Goal: Information Seeking & Learning: Find specific fact

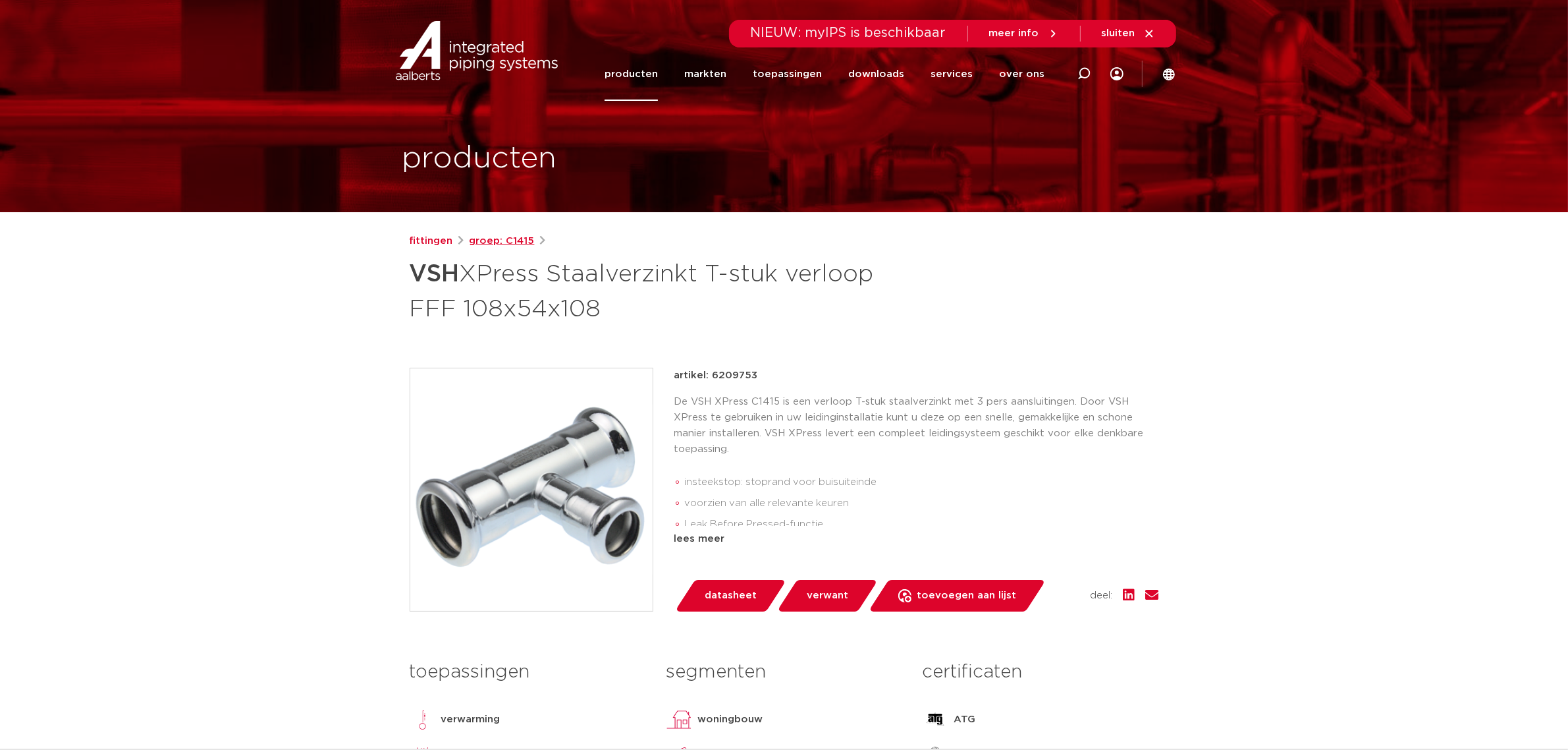
click at [486, 239] on link "groep: C1415" at bounding box center [502, 242] width 65 height 16
click at [439, 242] on link "fittingen" at bounding box center [431, 242] width 44 height 16
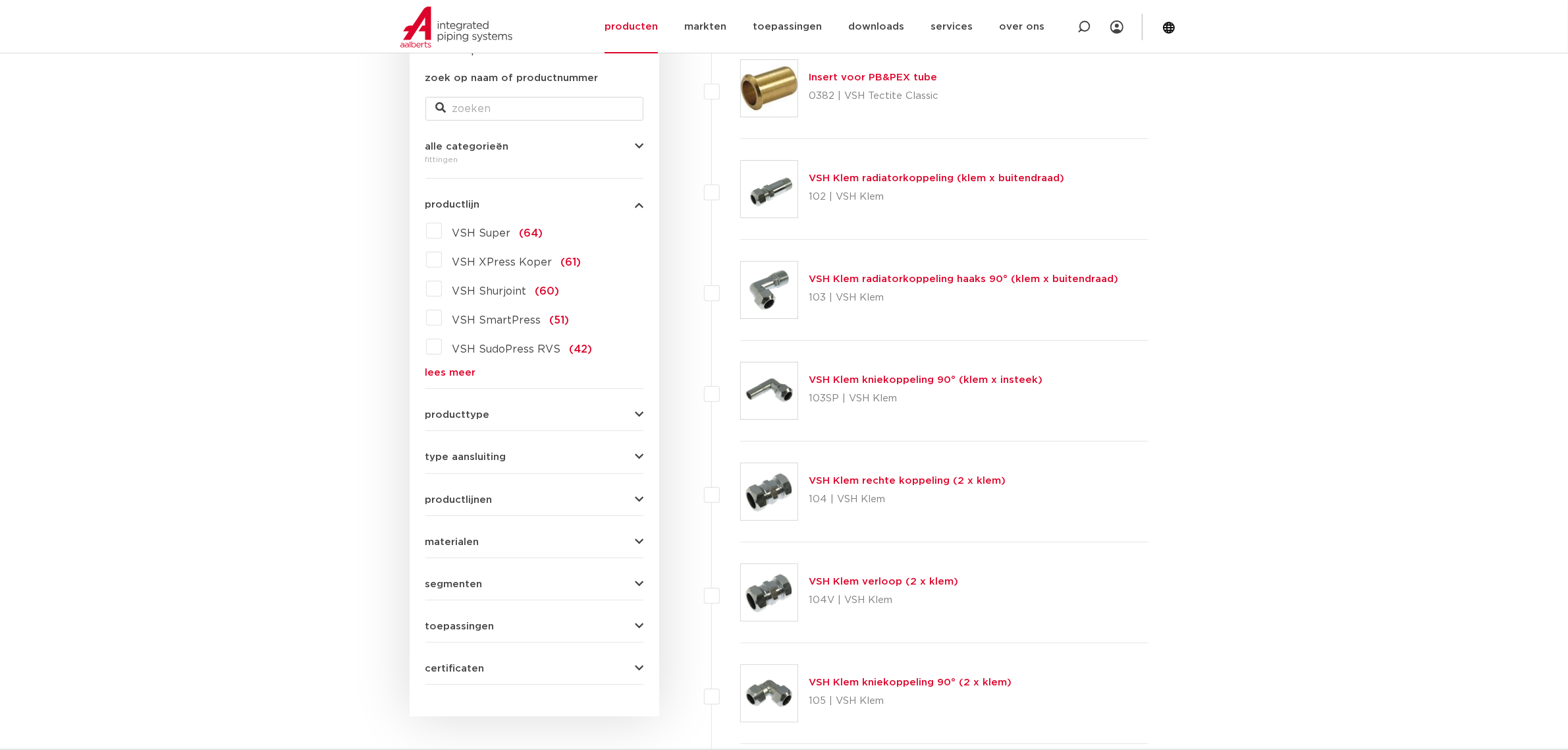
scroll to position [247, 0]
click at [444, 368] on link "lees meer" at bounding box center [535, 372] width 218 height 10
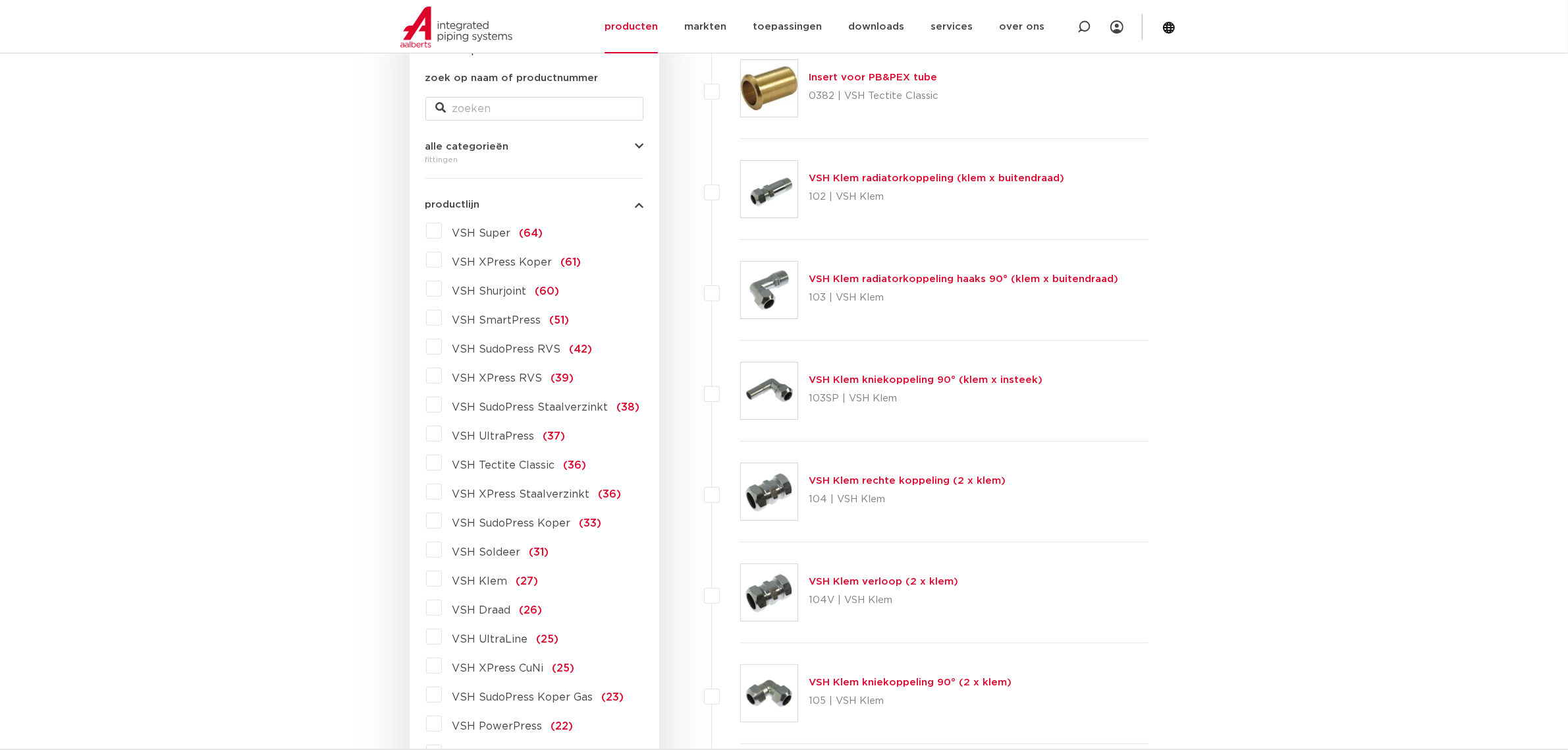
click at [442, 494] on label "VSH XPress Staalverzinkt (36)" at bounding box center [531, 492] width 180 height 21
click at [0, 0] on input "VSH XPress Staalverzinkt (36)" at bounding box center [0, 0] width 0 height 0
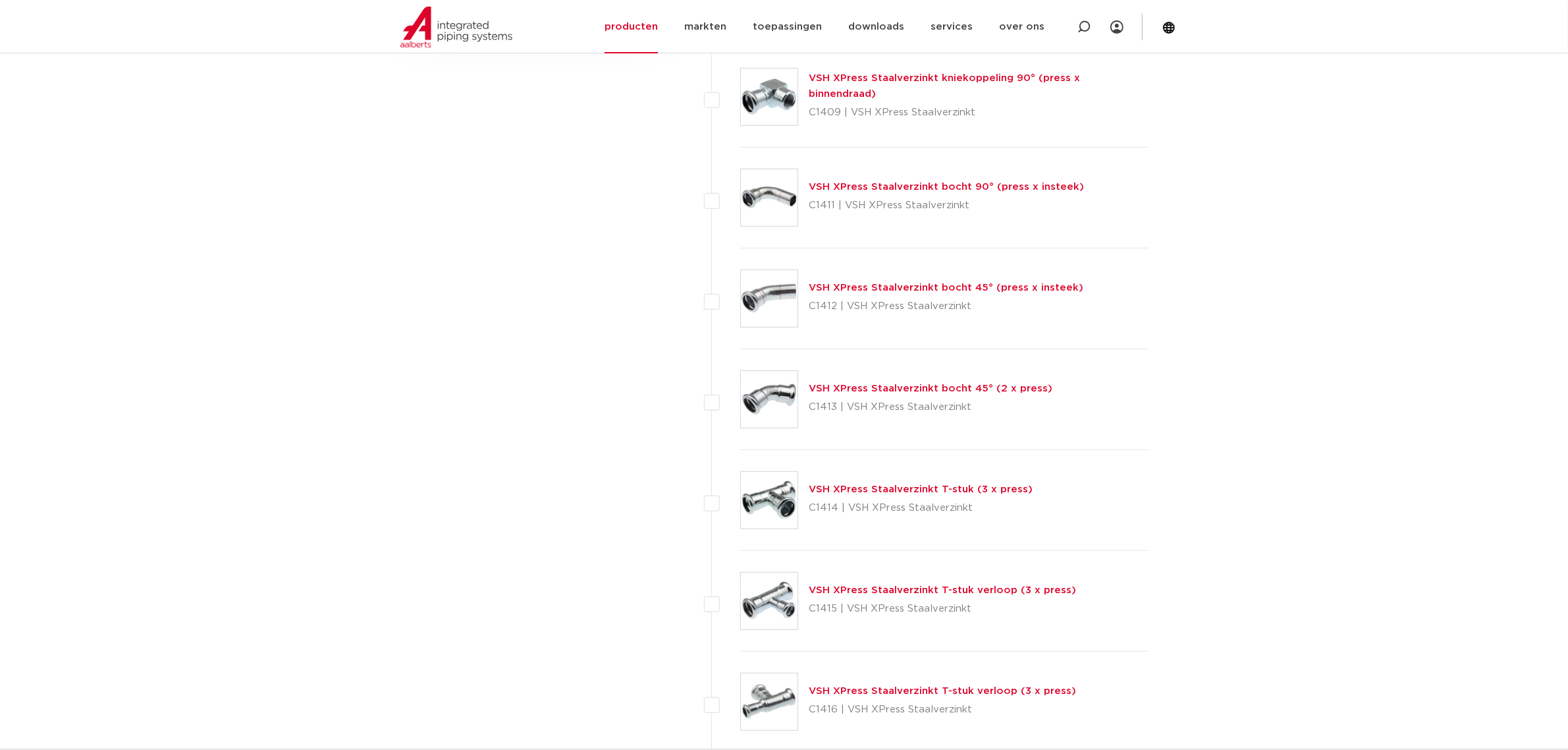
scroll to position [1071, 0]
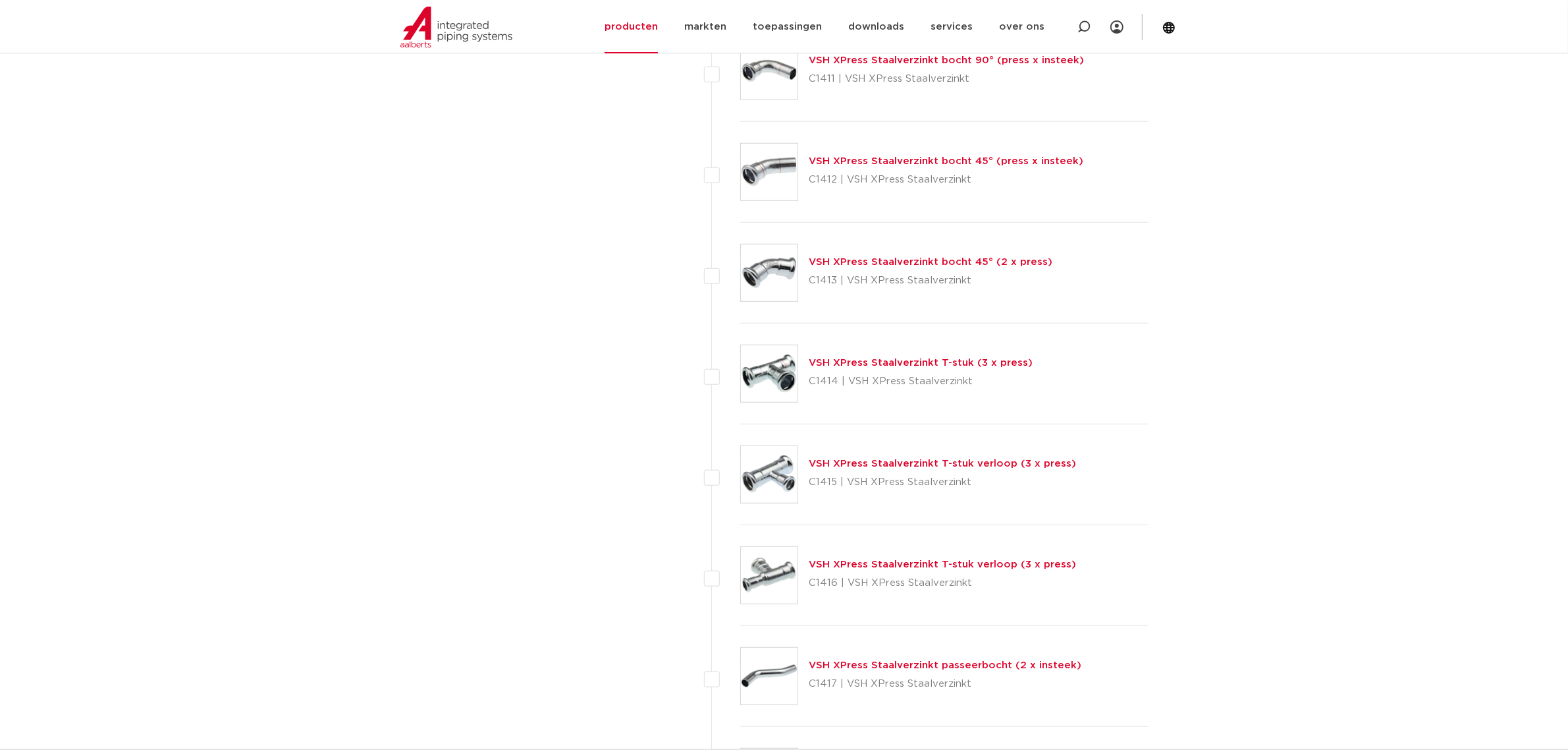
click at [891, 362] on link "VSH XPress Staalverzinkt T-stuk (3 x press)" at bounding box center [920, 362] width 224 height 10
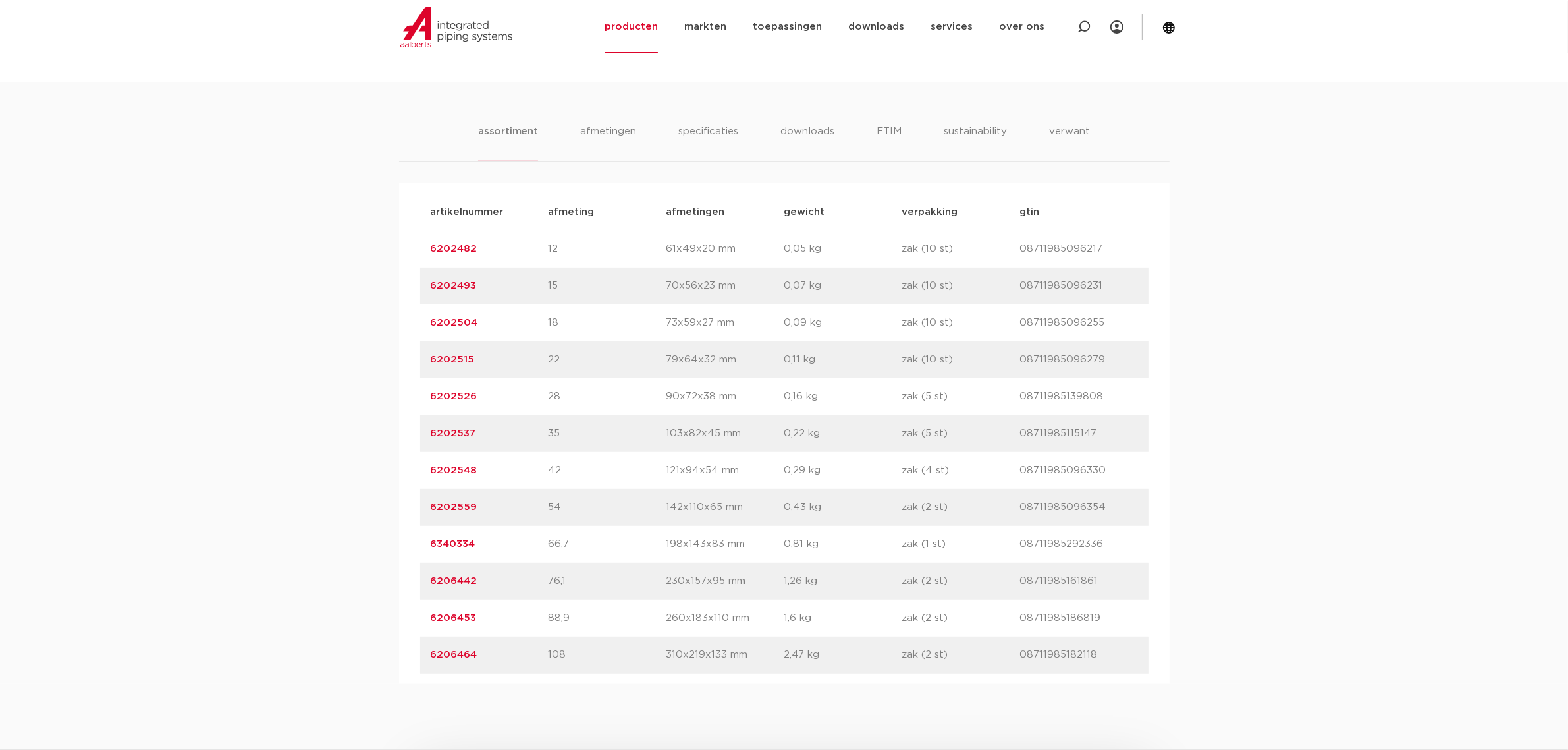
scroll to position [823, 0]
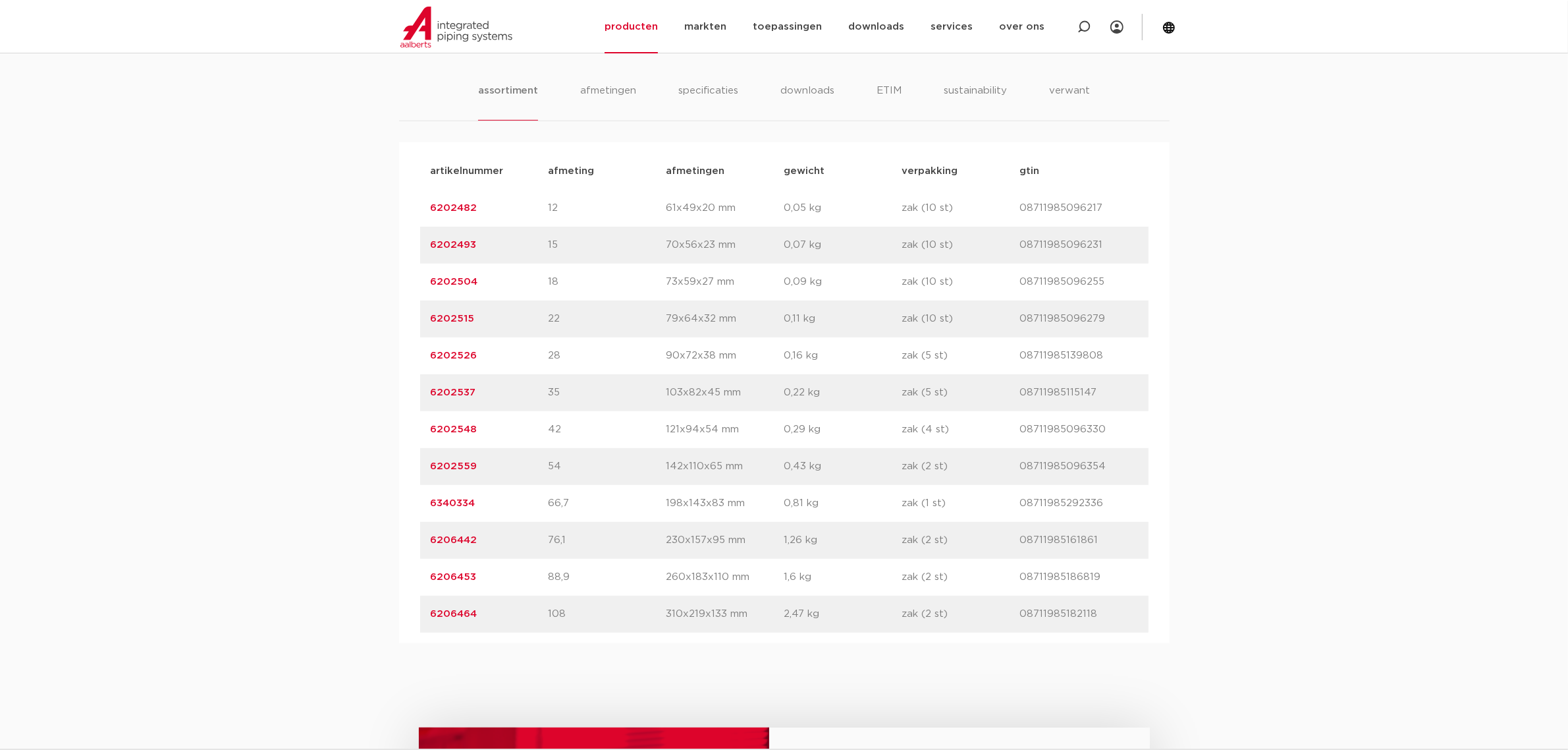
drag, startPoint x: 479, startPoint y: 617, endPoint x: 428, endPoint y: 613, distance: 51.2
click at [428, 613] on div "artikelnummer 6206464 afmeting 108 afmetingen 310x219x133 mm gewicht 2,47 kg ve…" at bounding box center [784, 614] width 728 height 37
copy link "6206464"
